Goal: Transaction & Acquisition: Subscribe to service/newsletter

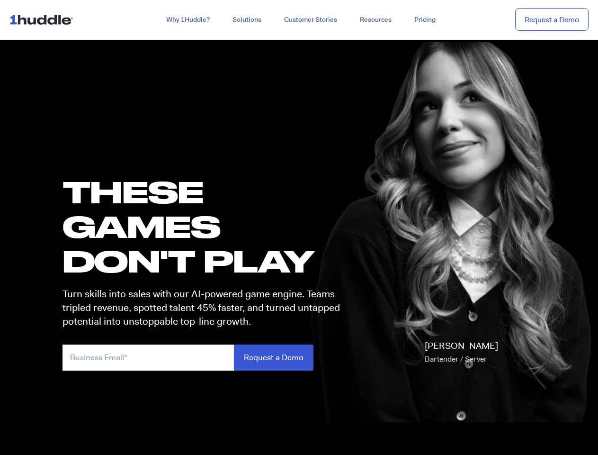
click at [299, 227] on h1 "these GAMES DON'T PLAY" at bounding box center [206, 226] width 286 height 104
click at [187, 20] on link "Why 1Huddle?" at bounding box center [188, 19] width 66 height 17
click at [246, 20] on link "Solutions" at bounding box center [247, 19] width 52 height 17
click at [375, 20] on link "Resources" at bounding box center [376, 19] width 54 height 17
click at [206, 357] on input "email" at bounding box center [149, 357] width 172 height 26
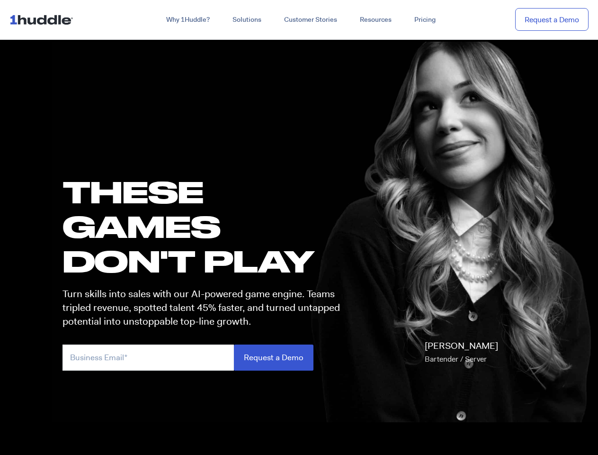
click at [273, 357] on input "Request a Demo" at bounding box center [274, 357] width 80 height 26
